Goal: Task Accomplishment & Management: Complete application form

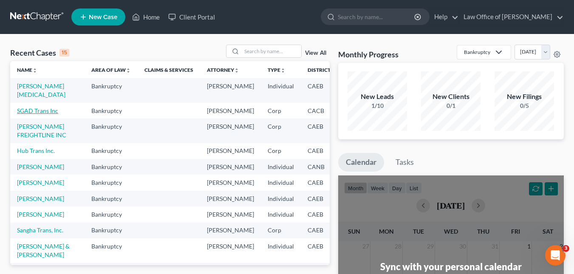
click at [31, 112] on link "SGAD Trans Inc" at bounding box center [37, 110] width 41 height 7
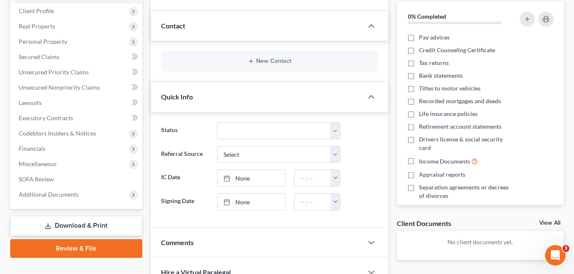
scroll to position [99, 0]
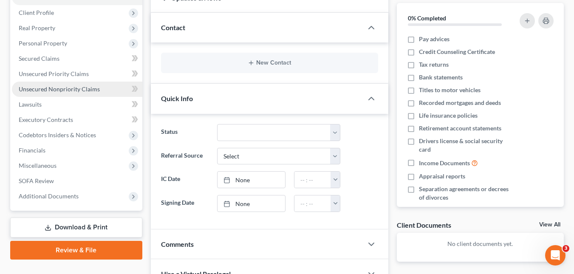
click at [41, 86] on span "Unsecured Nonpriority Claims" at bounding box center [59, 88] width 81 height 7
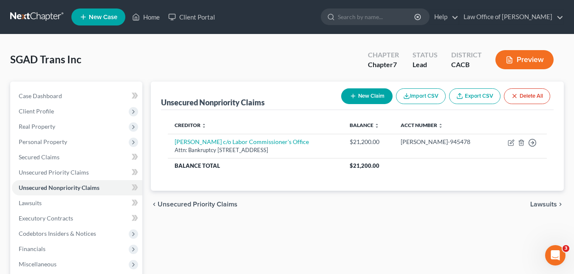
click at [374, 99] on button "New Claim" at bounding box center [366, 96] width 51 height 16
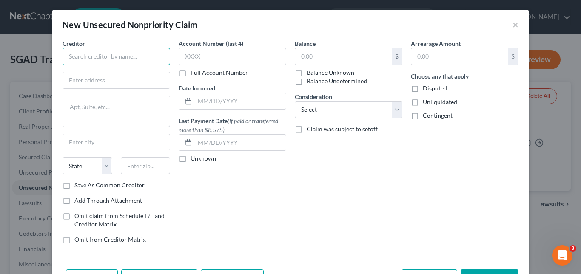
click at [110, 53] on input "text" at bounding box center [116, 56] width 108 height 17
type input "EDD"
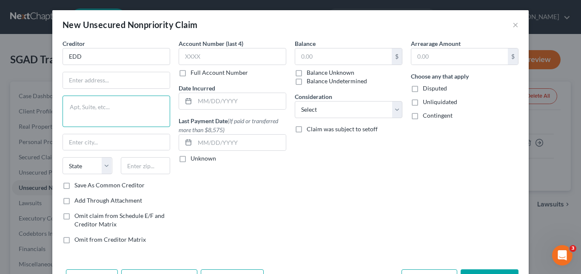
click at [85, 104] on textarea at bounding box center [116, 111] width 108 height 31
paste textarea "[STREET_ADDRESS][PERSON_NAME] STE. 300"
type textarea "[STREET_ADDRESS][PERSON_NAME] STE. 300"
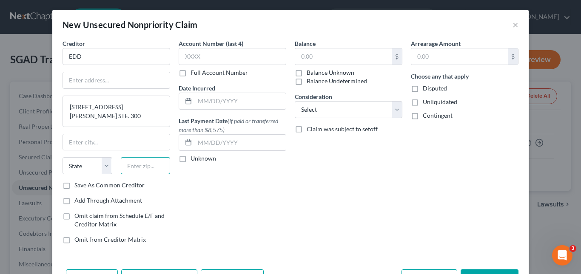
click at [143, 162] on input "text" at bounding box center [146, 165] width 50 height 17
paste input "2408-284"
click at [185, 184] on div "Account Number (last 4) Full Account Number Date Incurred Last Payment Date (If…" at bounding box center [232, 145] width 116 height 212
click at [137, 167] on input "2408-284" at bounding box center [146, 165] width 50 height 17
type input "2"
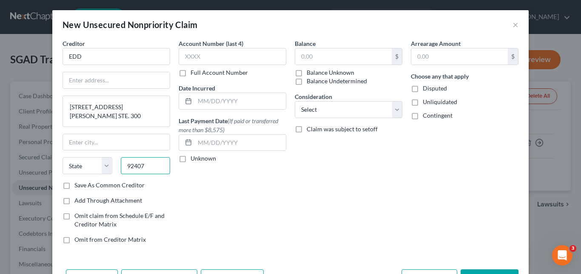
type input "92407"
type input "[GEOGRAPHIC_DATA]"
select select "4"
click at [196, 181] on div "Account Number (last 4) Full Account Number Date Incurred Last Payment Date (If…" at bounding box center [232, 145] width 116 height 212
click at [77, 83] on input "text" at bounding box center [116, 80] width 107 height 16
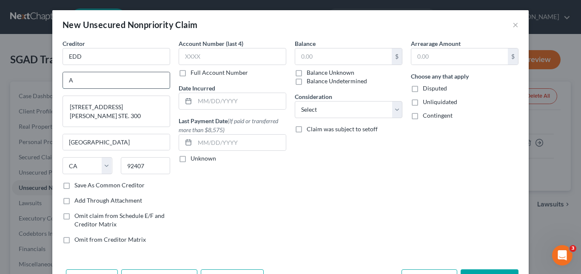
type input "Attn: Bankruptcy"
click at [190, 73] on label "Full Account Number" at bounding box center [218, 72] width 57 height 9
click at [194, 73] on input "Full Account Number" at bounding box center [197, 71] width 6 height 6
click at [194, 58] on input "text" at bounding box center [233, 56] width 108 height 17
paste input "[PHONE_NUMBER]"
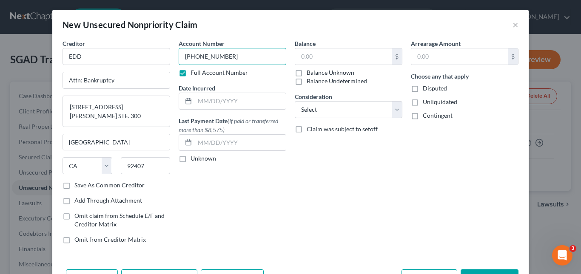
type input "[PHONE_NUMBER]"
click at [315, 53] on input "text" at bounding box center [343, 56] width 96 height 16
paste input "44,421.7"
type input "44,421.70"
click at [280, 159] on div "Unknown" at bounding box center [233, 158] width 108 height 9
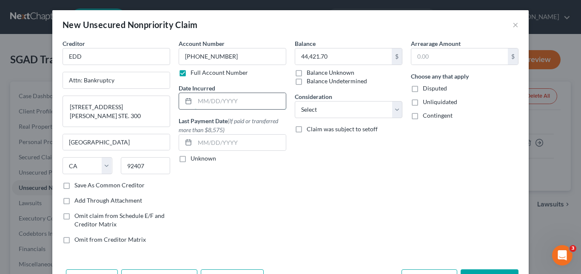
click at [255, 105] on input "text" at bounding box center [240, 101] width 91 height 16
type input "2023"
click at [268, 167] on div "Account Number [PHONE_NUMBER] Full Account Number Date Incurred 2023 Last Payme…" at bounding box center [232, 145] width 116 height 212
click at [74, 187] on label "Save As Common Creditor" at bounding box center [109, 185] width 70 height 9
click at [78, 187] on input "Save As Common Creditor" at bounding box center [81, 184] width 6 height 6
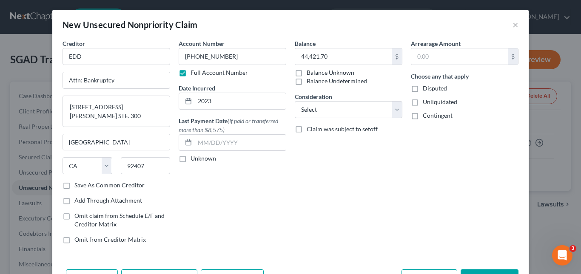
checkbox input "true"
click at [394, 109] on select "Select Cable / Satellite Services Collection Agency Credit Card Debt Debt Couns…" at bounding box center [349, 109] width 108 height 17
select select "11"
click at [295, 101] on select "Select Cable / Satellite Services Collection Agency Credit Card Debt Debt Couns…" at bounding box center [349, 109] width 108 height 17
click at [422, 90] on label "Disputed" at bounding box center [434, 88] width 24 height 9
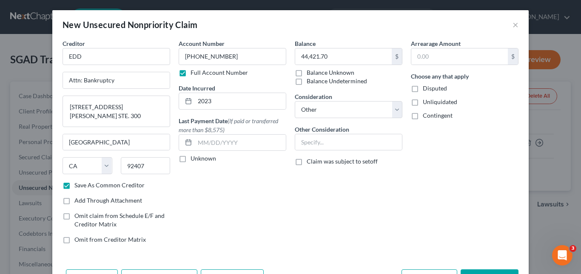
click at [426, 90] on input "Disputed" at bounding box center [429, 87] width 6 height 6
checkbox input "true"
click at [479, 272] on button "Save & Close" at bounding box center [489, 278] width 58 height 18
checkbox input "false"
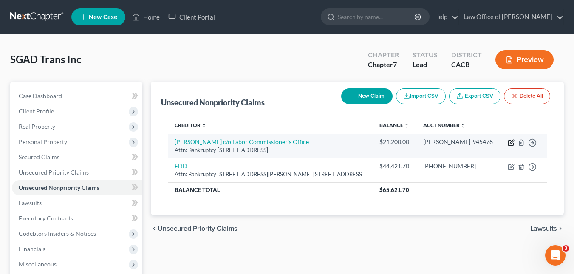
click at [509, 143] on icon "button" at bounding box center [511, 142] width 7 height 7
select select "4"
select select "11"
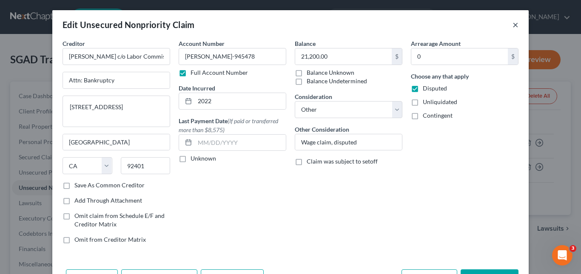
click at [513, 26] on button "×" at bounding box center [515, 25] width 6 height 10
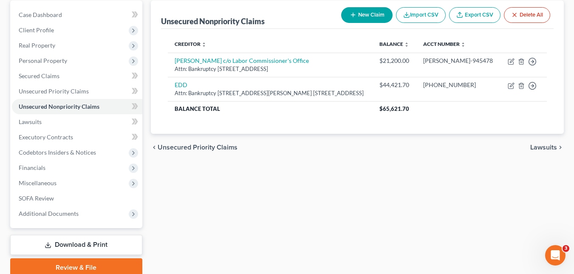
scroll to position [116, 0]
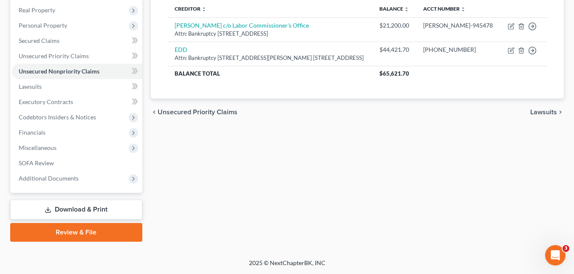
click at [72, 232] on link "Review & File" at bounding box center [76, 232] width 132 height 19
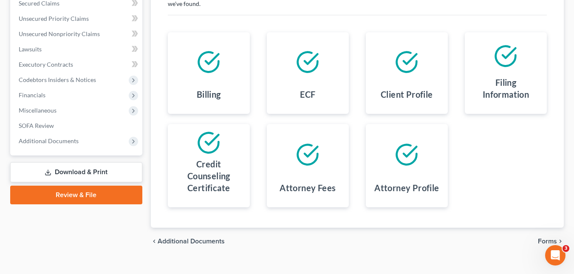
scroll to position [150, 0]
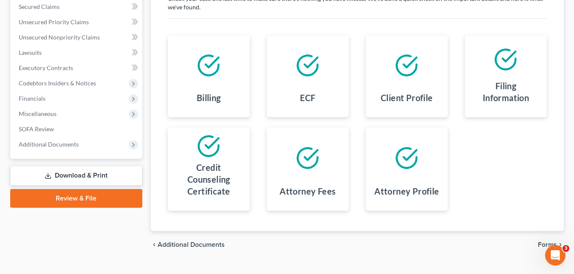
click at [109, 177] on link "Download & Print" at bounding box center [76, 176] width 132 height 20
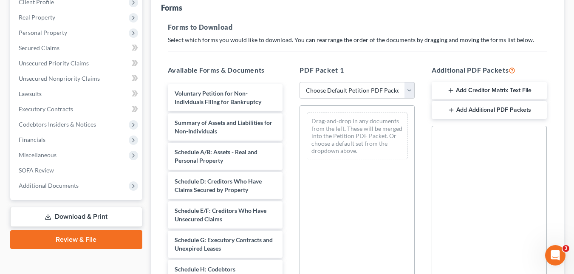
scroll to position [108, 0]
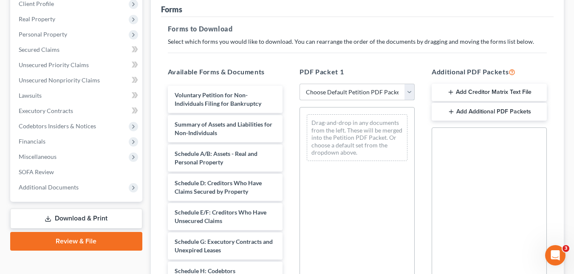
click at [408, 90] on select "Choose Default Petition PDF Packet Complete Bankruptcy Petition (all forms and …" at bounding box center [357, 92] width 115 height 17
select select "0"
click at [300, 84] on select "Choose Default Petition PDF Packet Complete Bankruptcy Petition (all forms and …" at bounding box center [357, 92] width 115 height 17
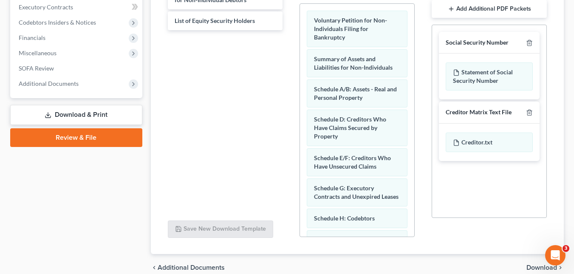
scroll to position [251, 0]
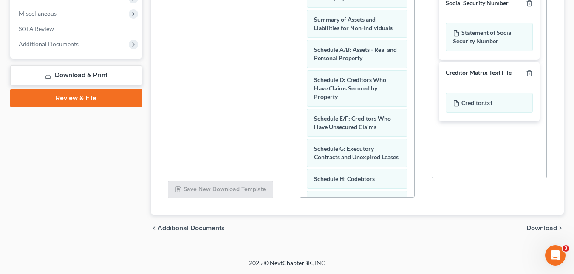
click at [539, 230] on span "Download" at bounding box center [542, 228] width 31 height 7
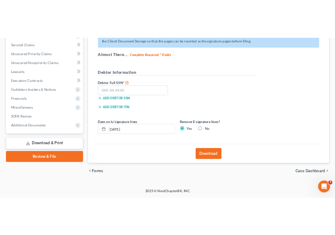
scroll to position [145, 0]
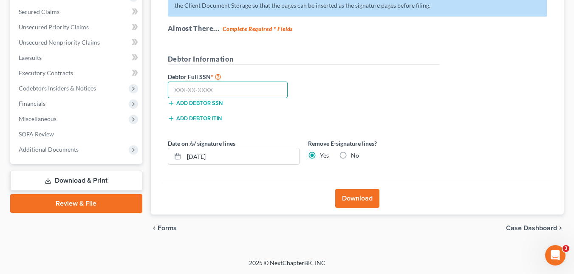
click at [204, 93] on input "text" at bounding box center [228, 90] width 120 height 17
type input "134-11-1620"
click at [361, 201] on button "Download" at bounding box center [357, 198] width 44 height 19
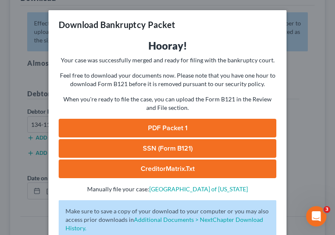
click at [184, 128] on link "PDF Packet 1" at bounding box center [168, 128] width 218 height 19
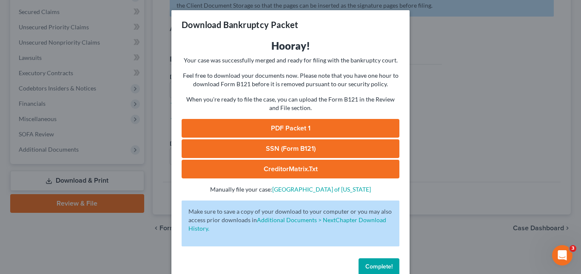
click at [337, 146] on link "SSN (Form B121)" at bounding box center [290, 148] width 218 height 19
click at [334, 169] on link "CreditorMatrix.txt" at bounding box center [290, 169] width 218 height 19
